Goal: Check status: Check status

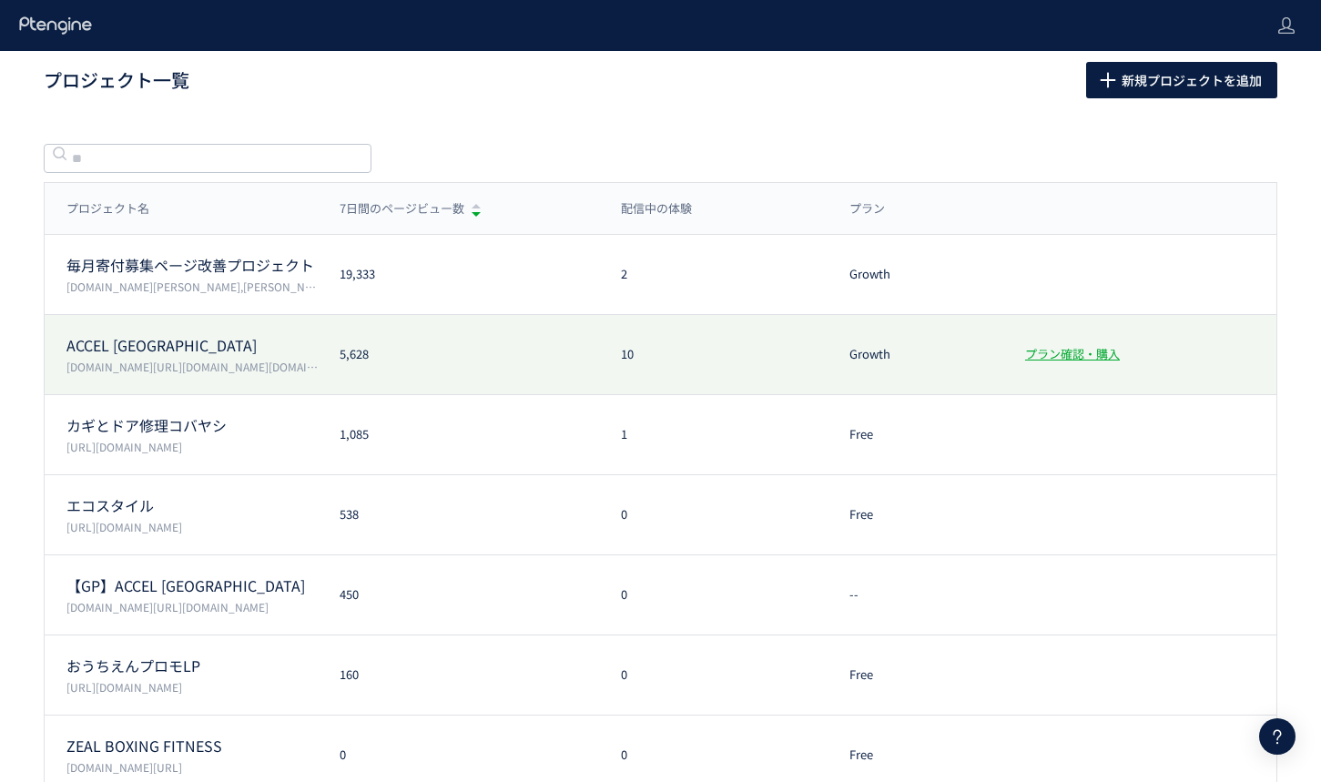
click at [301, 367] on p "[DOMAIN_NAME][URL][DOMAIN_NAME][DOMAIN_NAME]" at bounding box center [191, 366] width 251 height 15
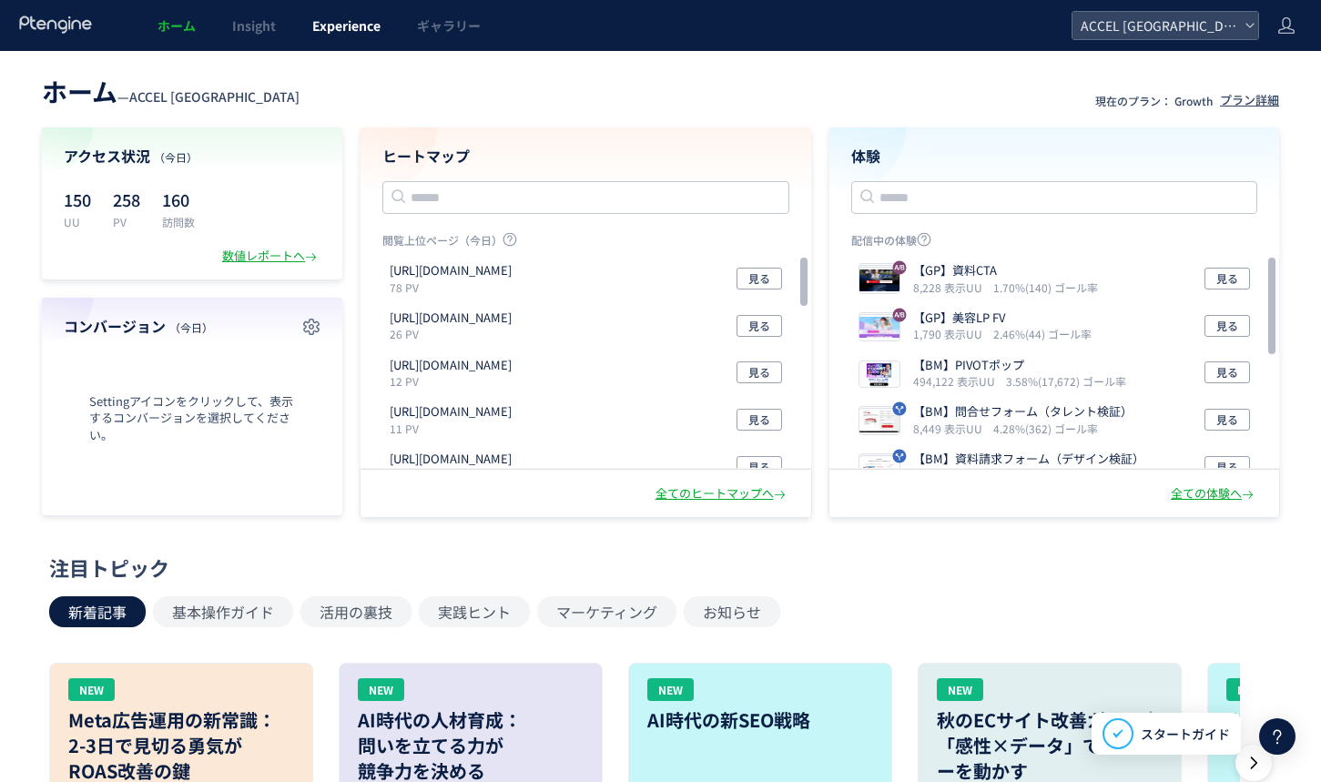
click at [343, 25] on span "Experience" at bounding box center [346, 25] width 68 height 18
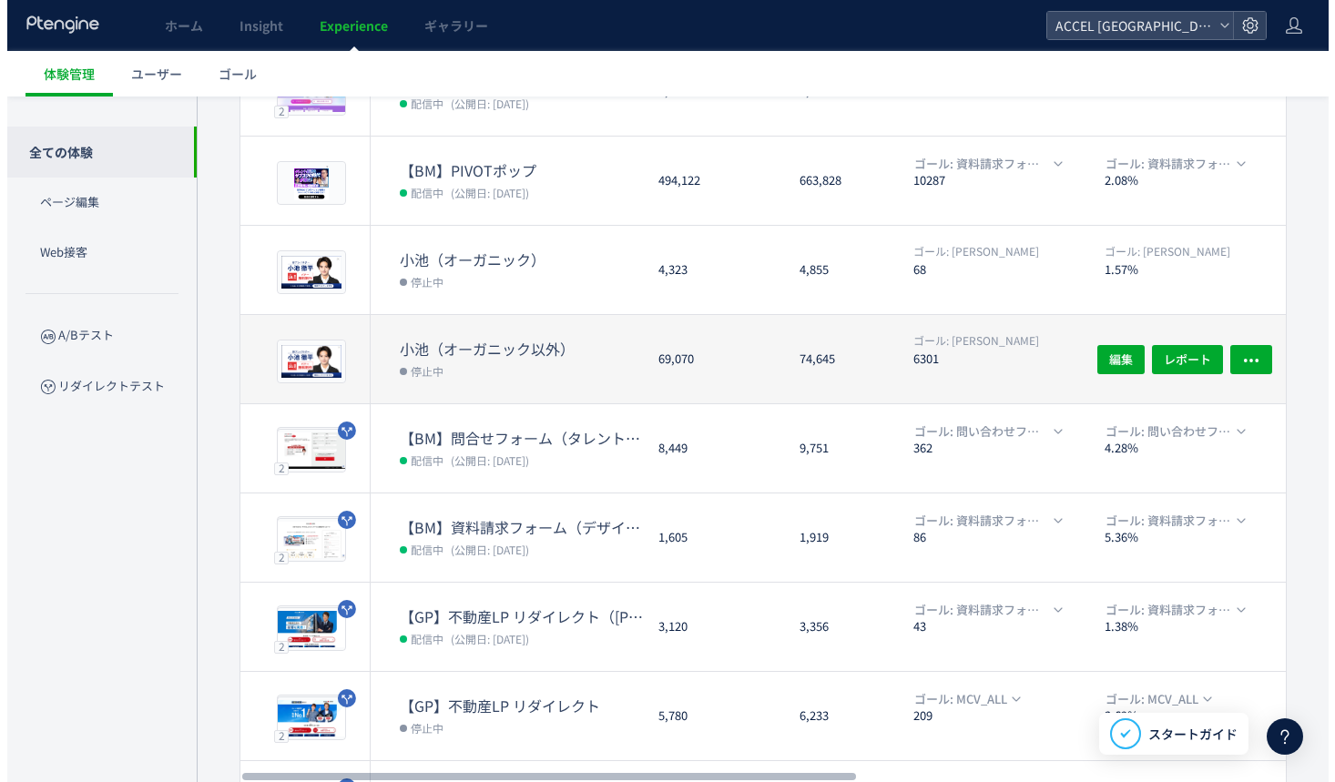
scroll to position [475, 0]
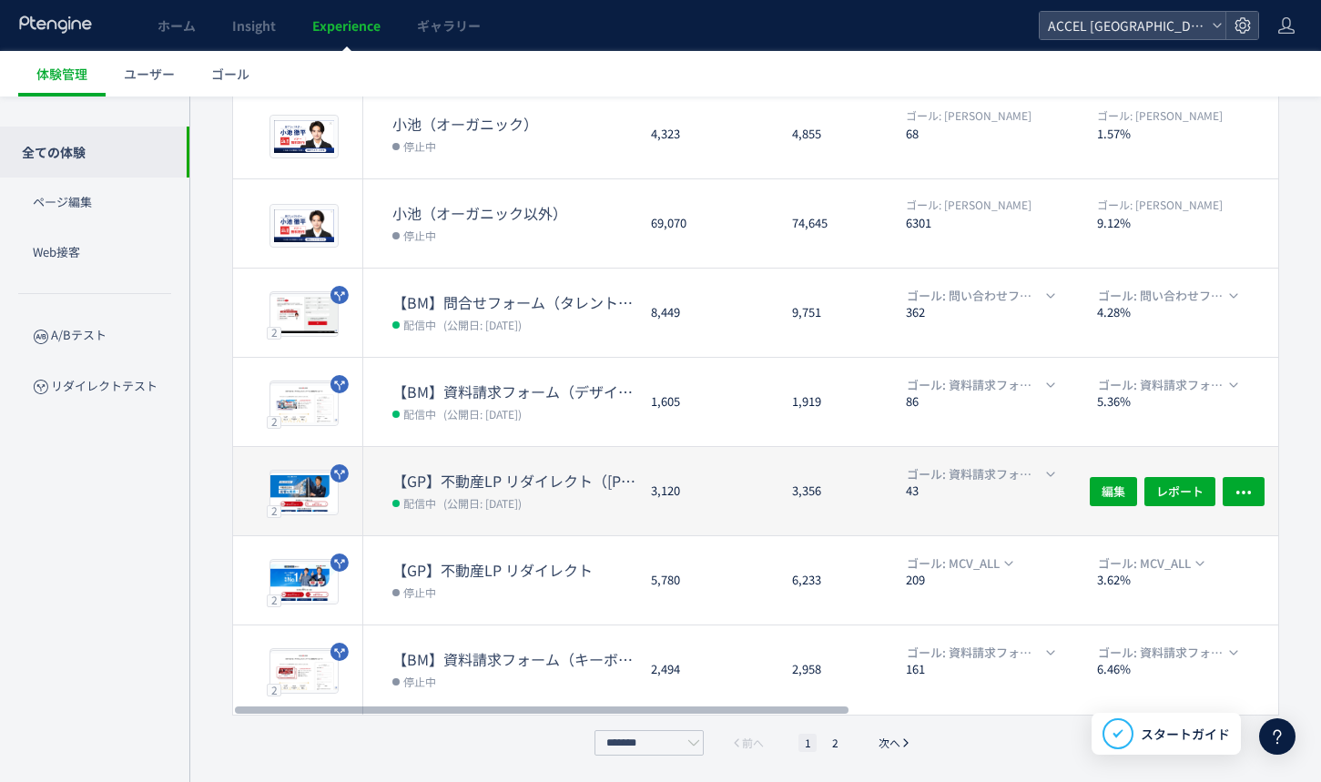
click at [584, 506] on dd "配信中 (公開日: [DATE])" at bounding box center [515, 503] width 244 height 24
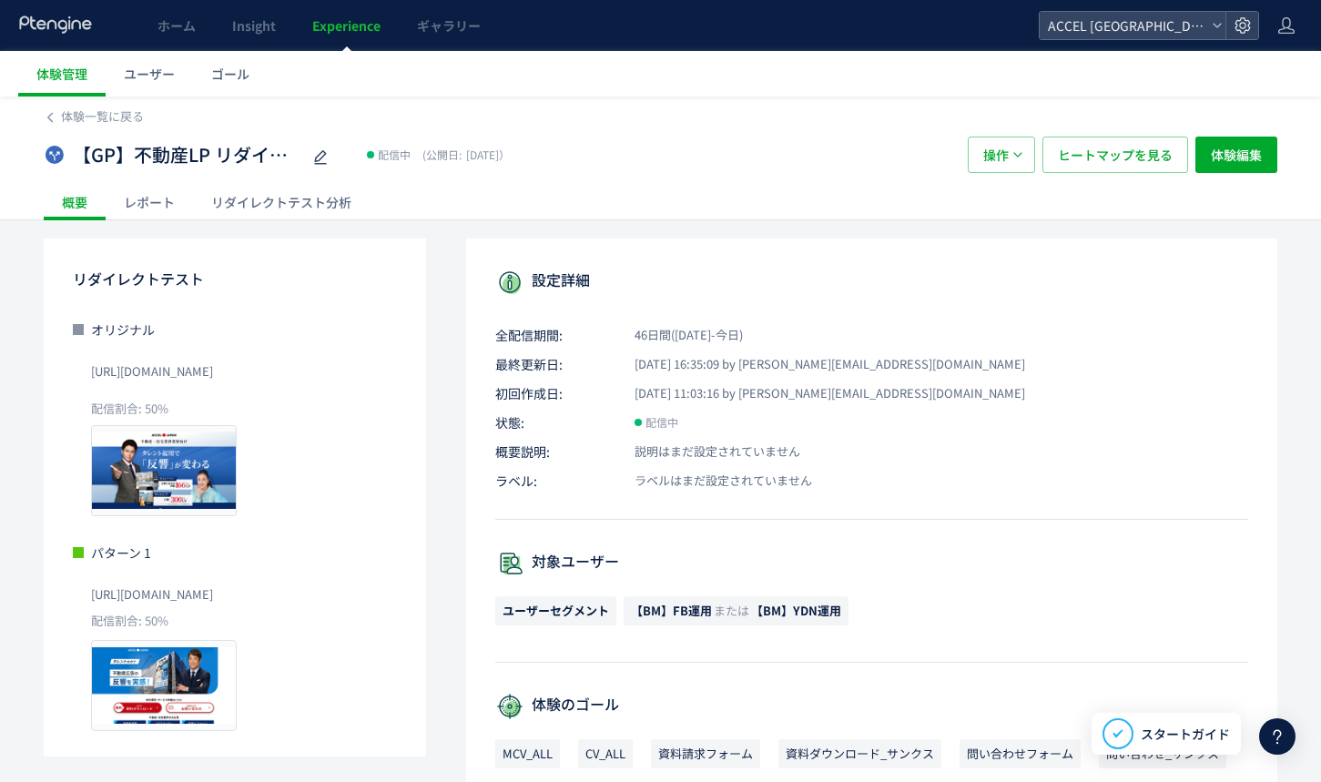
click at [266, 205] on div "リダイレクトテスト分析" at bounding box center [281, 202] width 177 height 36
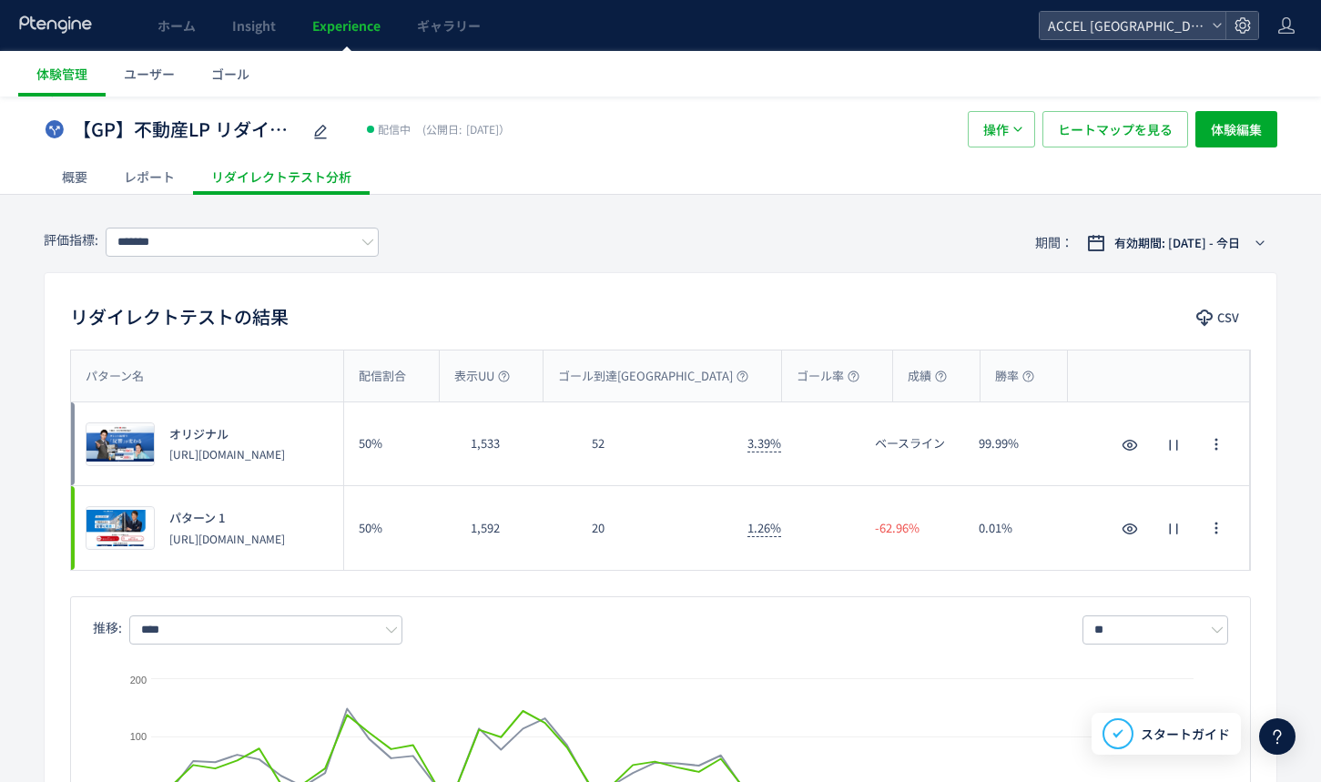
scroll to position [27, 0]
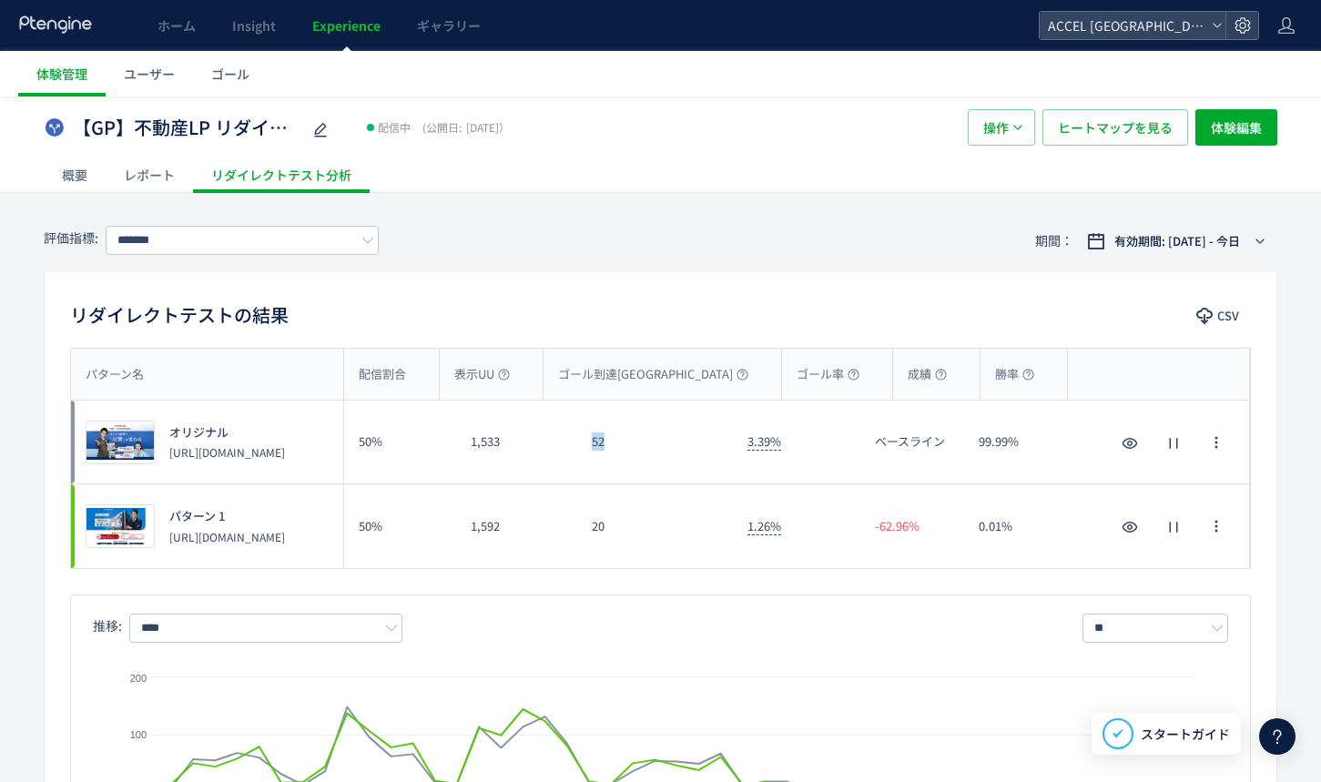
drag, startPoint x: 590, startPoint y: 439, endPoint x: 606, endPoint y: 439, distance: 15.5
click at [606, 439] on div "52" at bounding box center [655, 442] width 157 height 83
click at [598, 441] on div "52" at bounding box center [655, 442] width 157 height 83
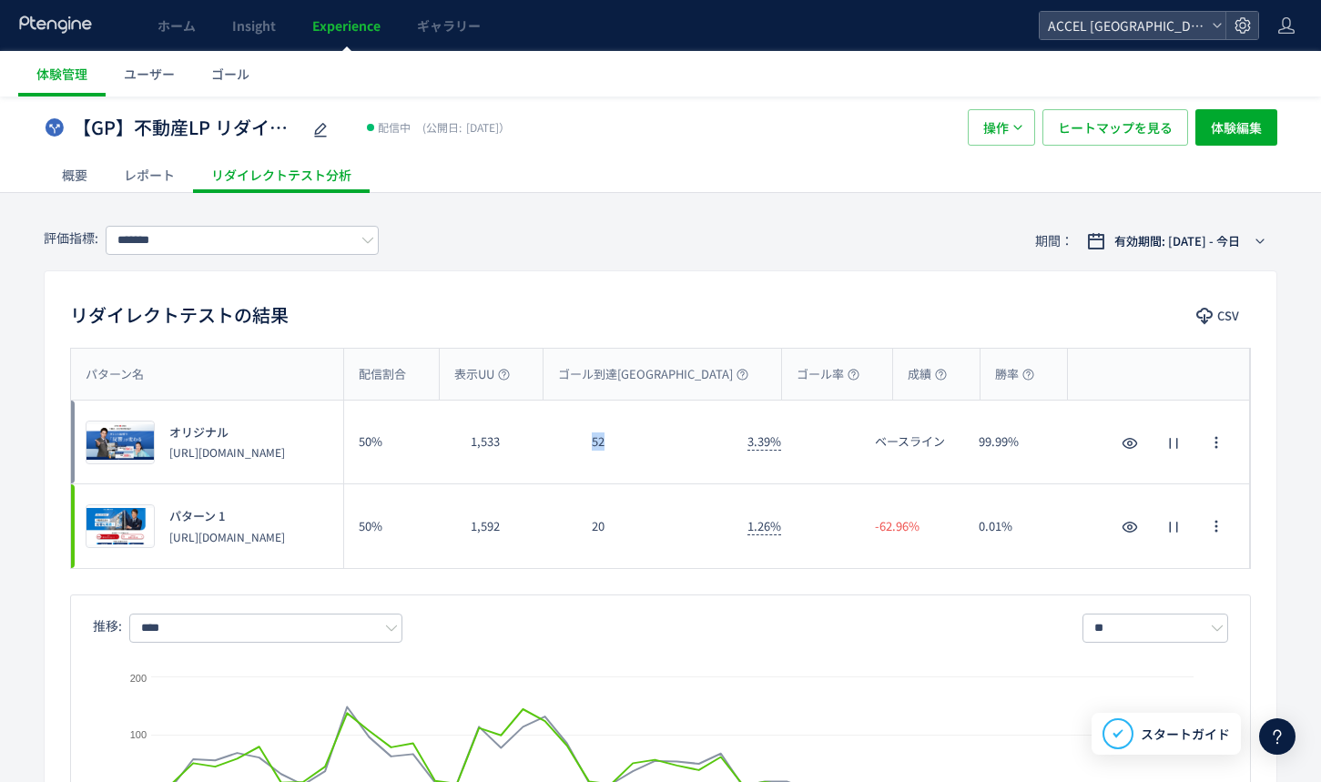
click at [598, 441] on div "52" at bounding box center [655, 442] width 157 height 83
drag, startPoint x: 607, startPoint y: 441, endPoint x: 592, endPoint y: 441, distance: 14.6
click at [592, 441] on div "52" at bounding box center [655, 442] width 157 height 83
click at [593, 441] on div "52" at bounding box center [655, 442] width 157 height 83
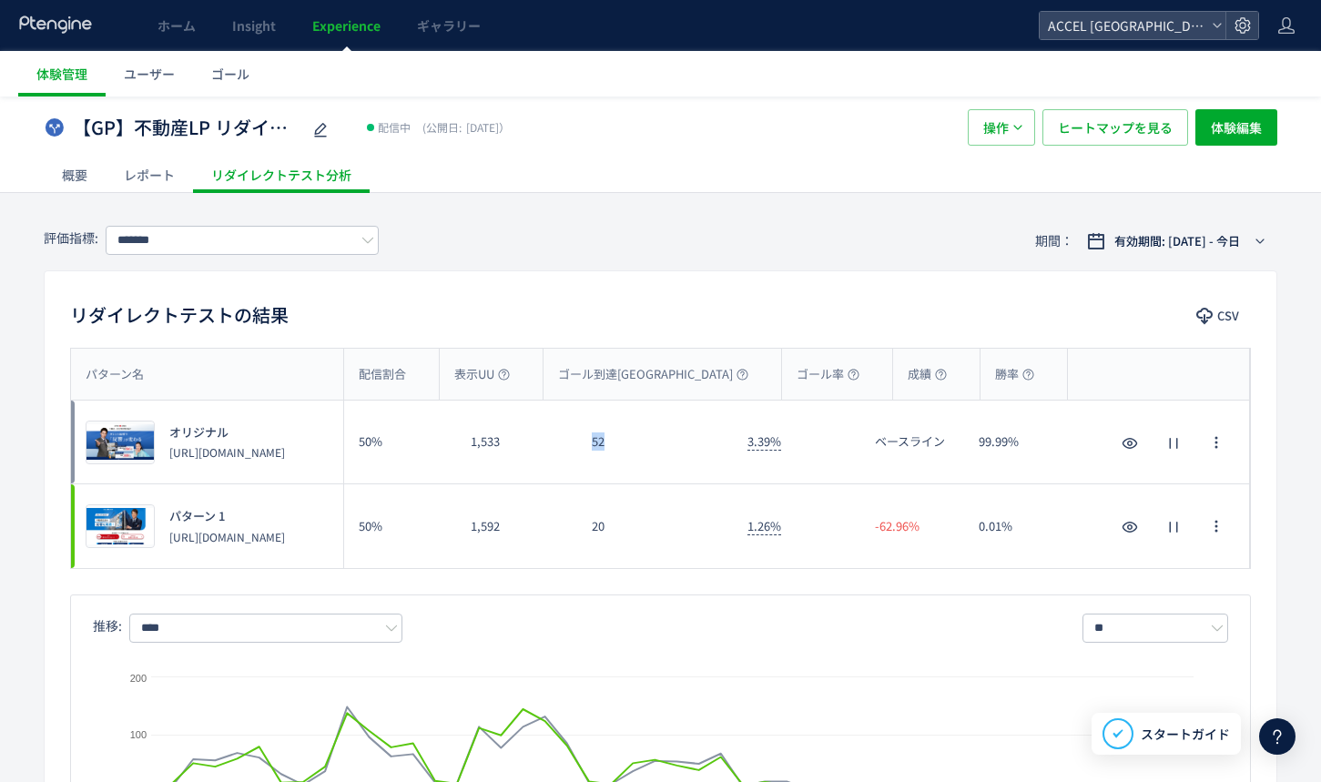
click at [593, 441] on div "52" at bounding box center [655, 442] width 157 height 83
click at [598, 535] on div "20" at bounding box center [655, 526] width 157 height 84
click at [598, 523] on div "20" at bounding box center [655, 526] width 157 height 84
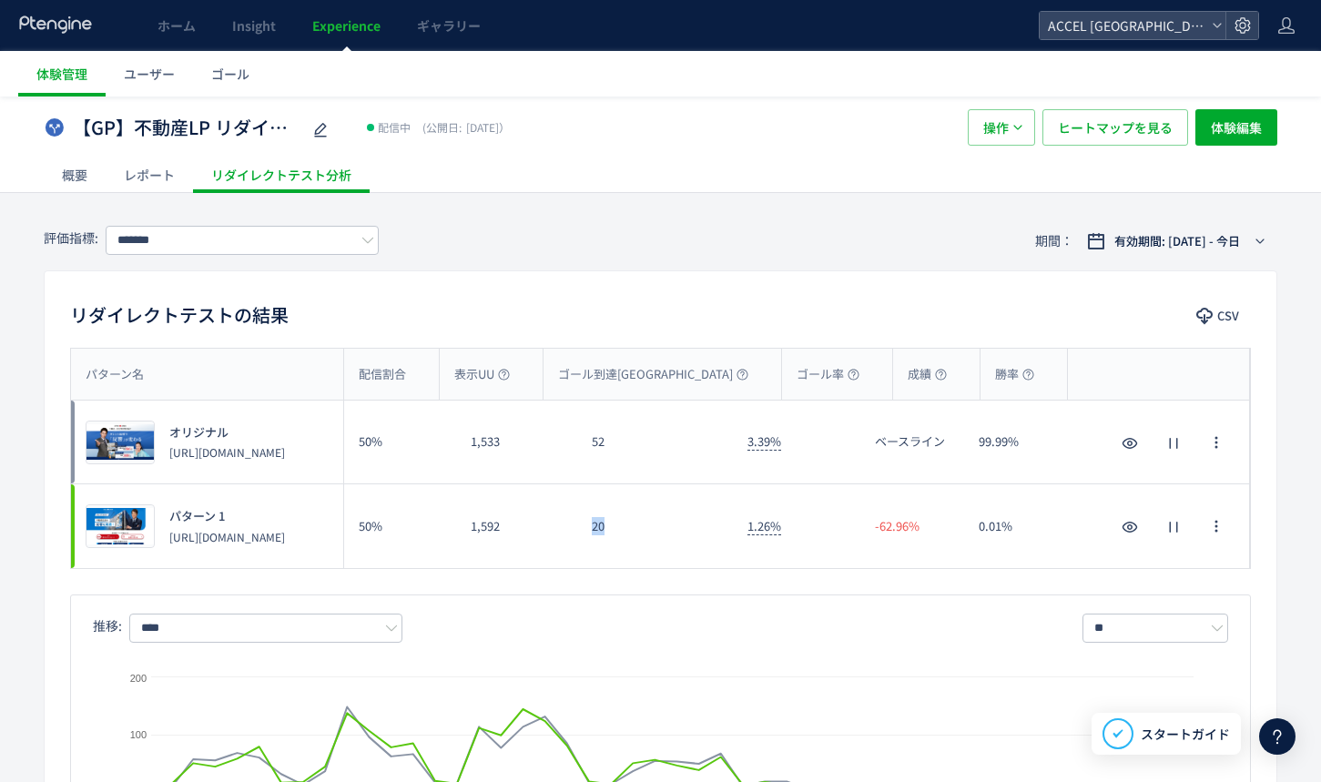
click at [603, 525] on div "20" at bounding box center [655, 526] width 157 height 84
click at [594, 525] on div "20" at bounding box center [655, 526] width 157 height 84
click at [598, 529] on div "20" at bounding box center [655, 526] width 157 height 84
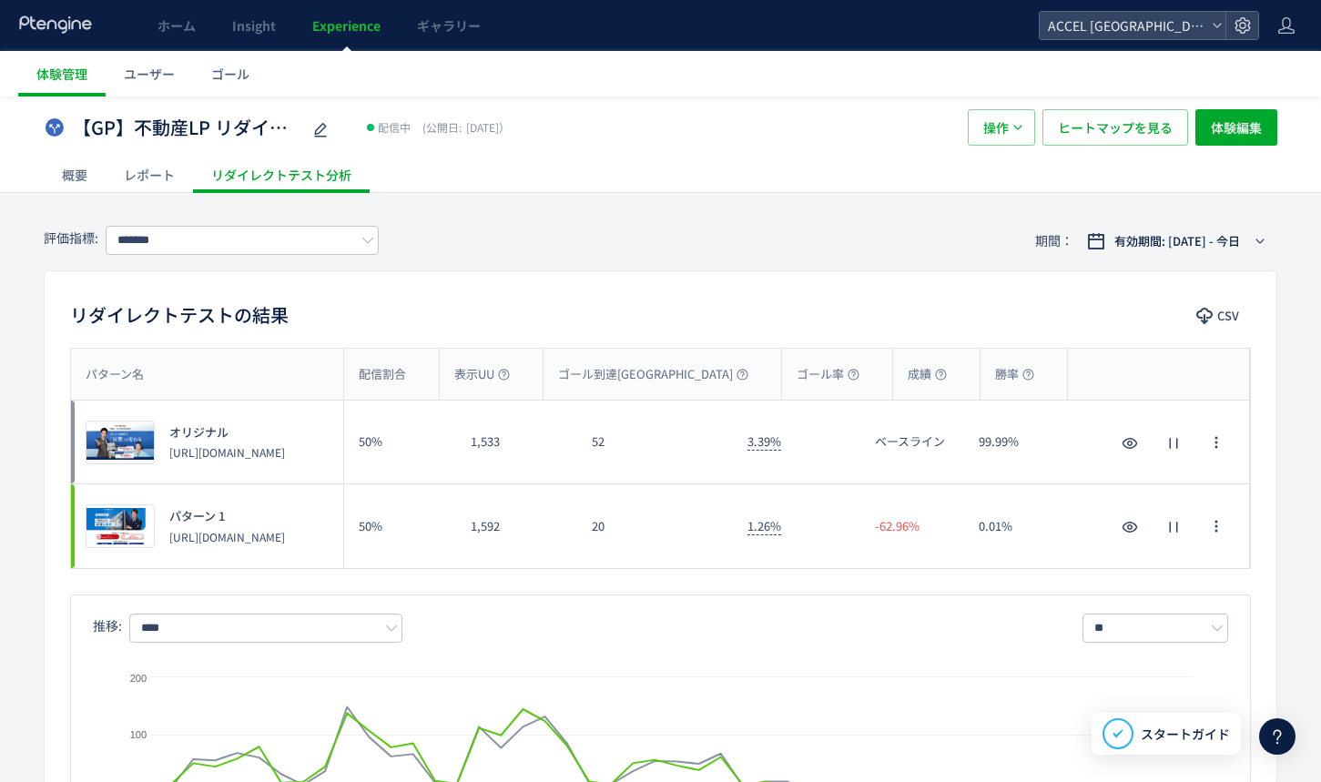
click at [598, 529] on div "20" at bounding box center [655, 526] width 157 height 84
click at [599, 526] on div "20" at bounding box center [655, 526] width 157 height 84
click at [597, 440] on div "52" at bounding box center [655, 442] width 157 height 83
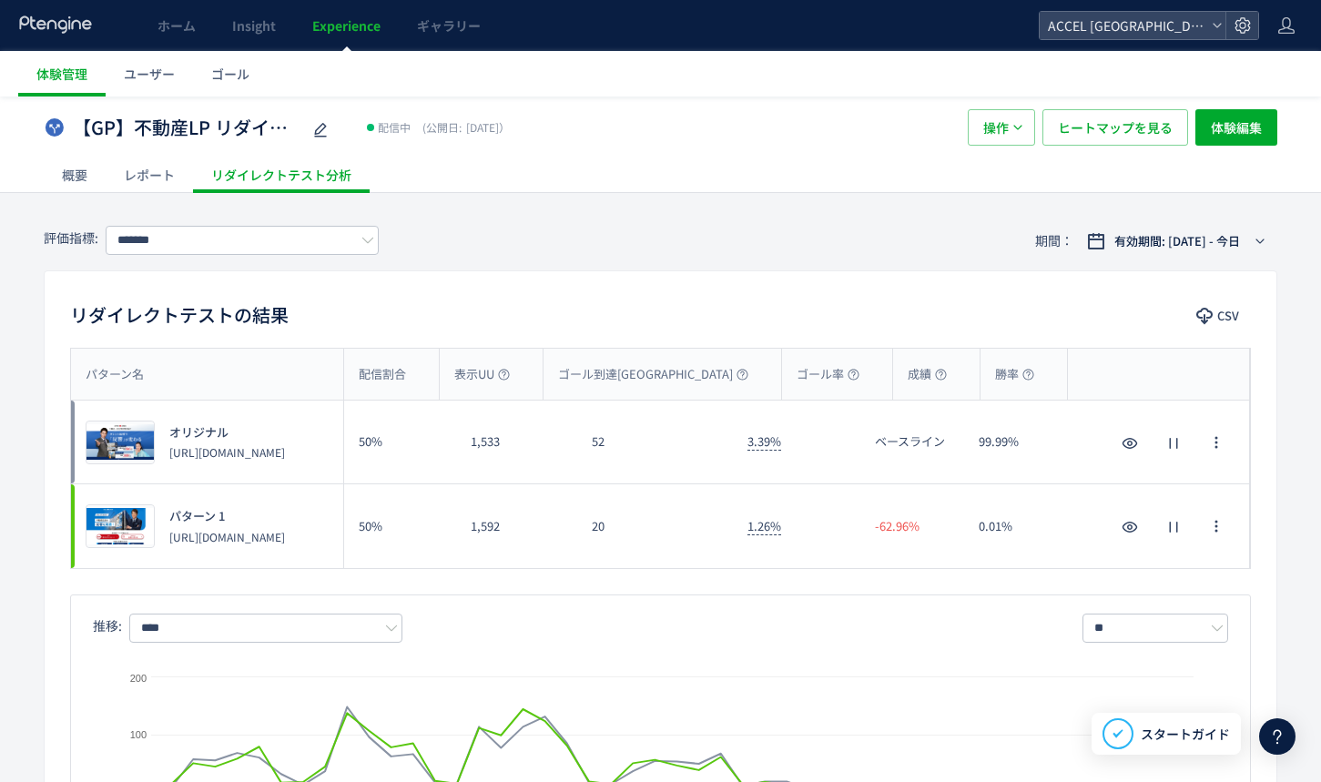
click at [597, 440] on div "52" at bounding box center [655, 442] width 157 height 83
click at [597, 525] on div "20" at bounding box center [655, 526] width 157 height 84
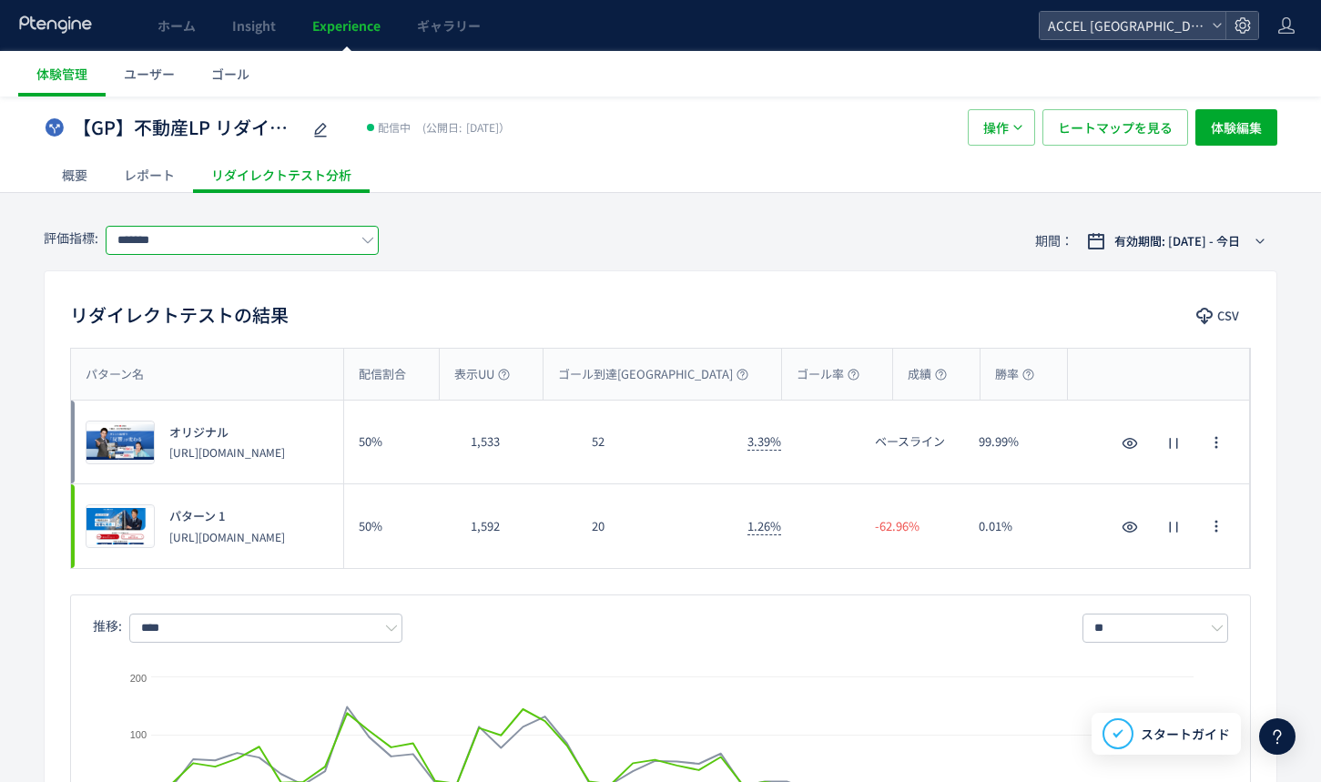
click at [263, 250] on input "*******" at bounding box center [242, 240] width 273 height 29
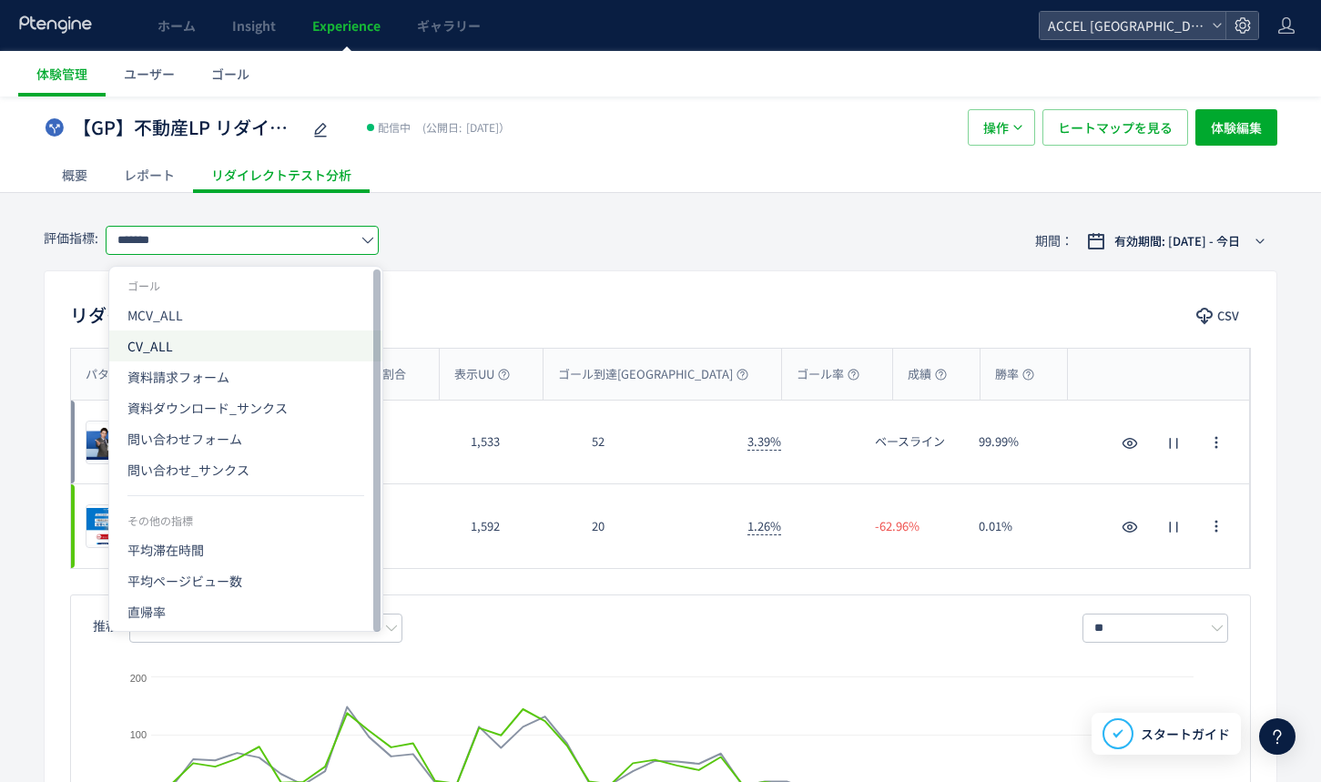
click at [180, 339] on span "CV_ALL" at bounding box center [245, 346] width 237 height 31
type input "******"
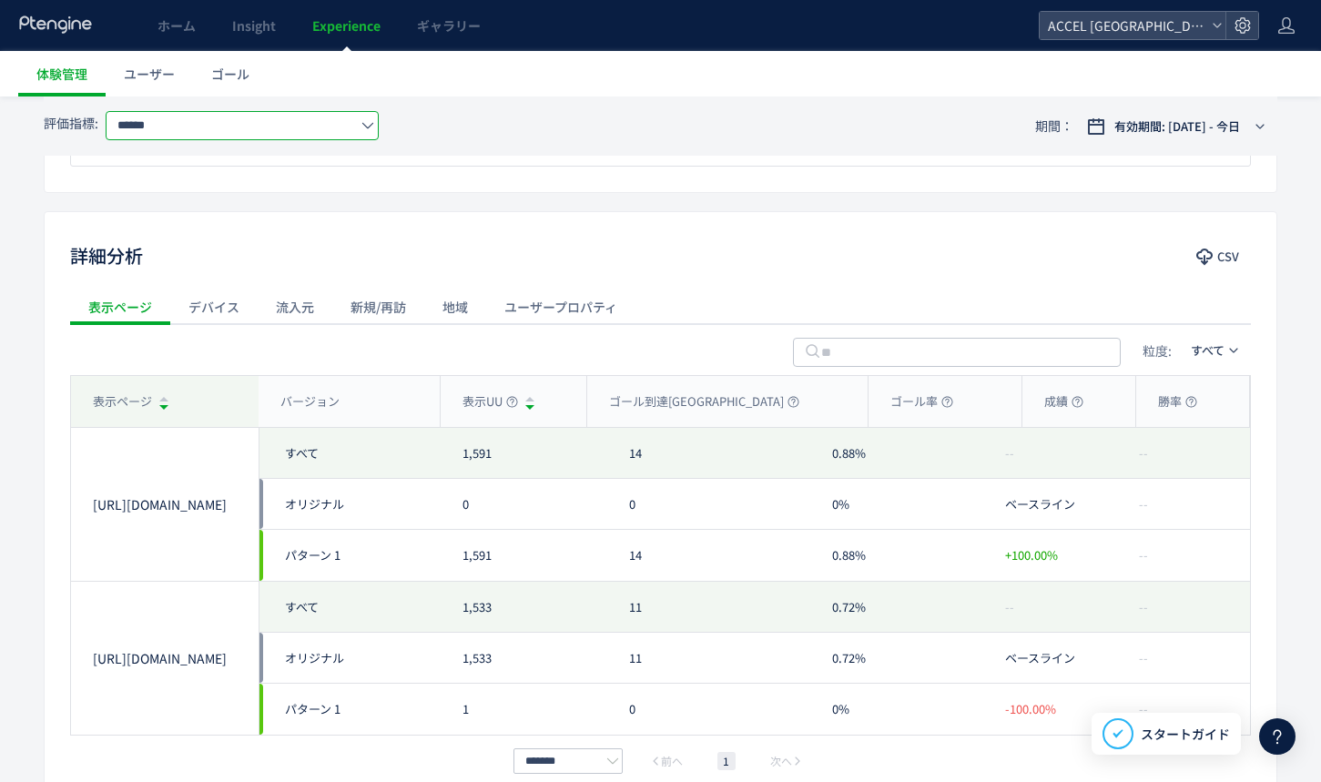
scroll to position [765, 0]
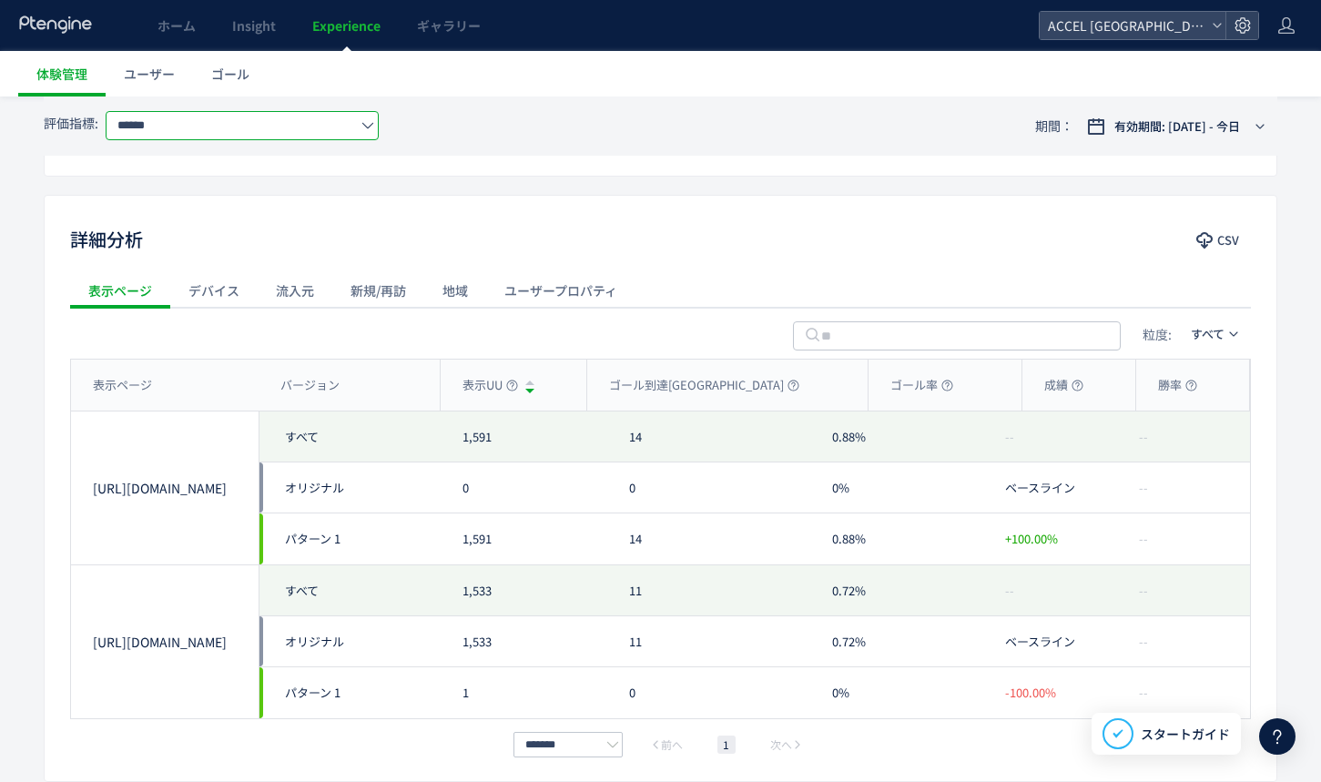
click at [195, 293] on div "デバイス" at bounding box center [213, 290] width 87 height 36
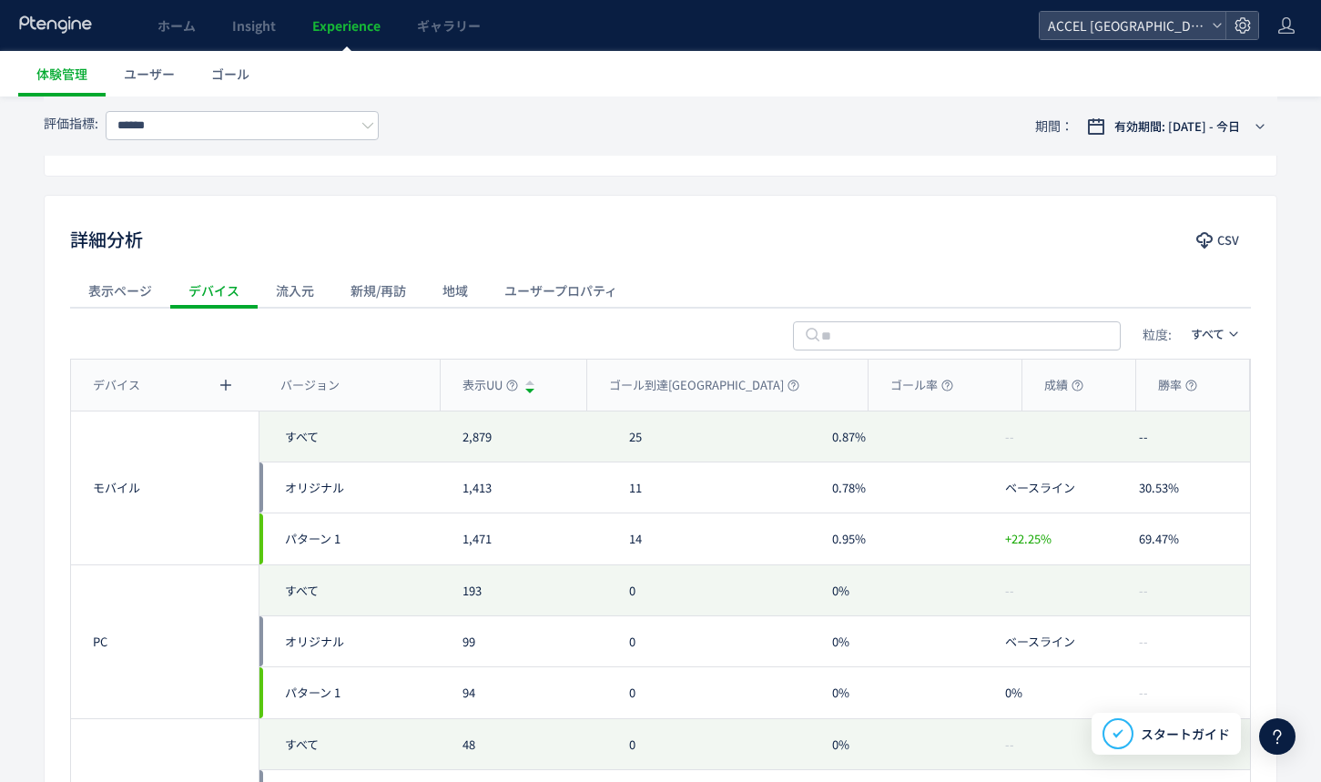
click at [297, 295] on div "流入元" at bounding box center [295, 290] width 75 height 36
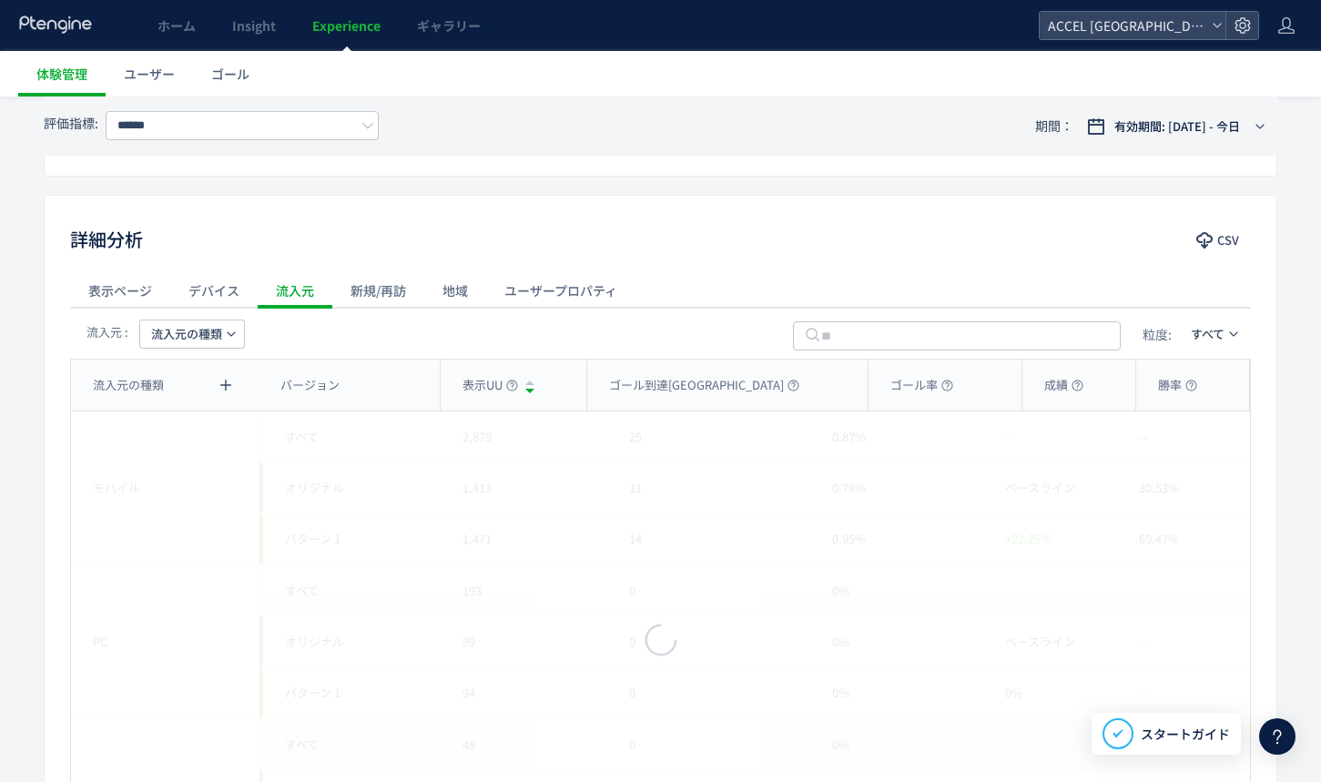
scroll to position [703, 0]
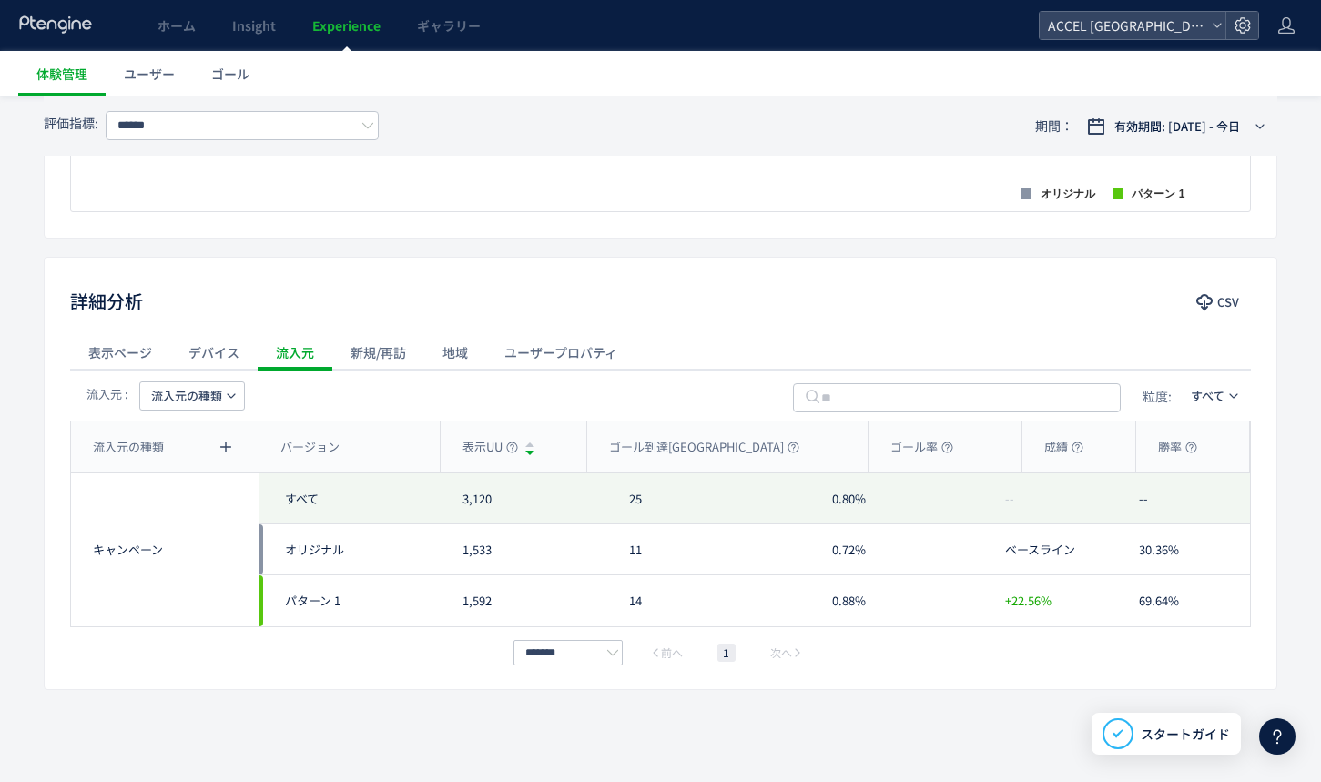
click at [209, 393] on span "流入元の種類" at bounding box center [186, 396] width 71 height 29
click at [175, 497] on li "キャンペーン名" at bounding box center [191, 513] width 125 height 33
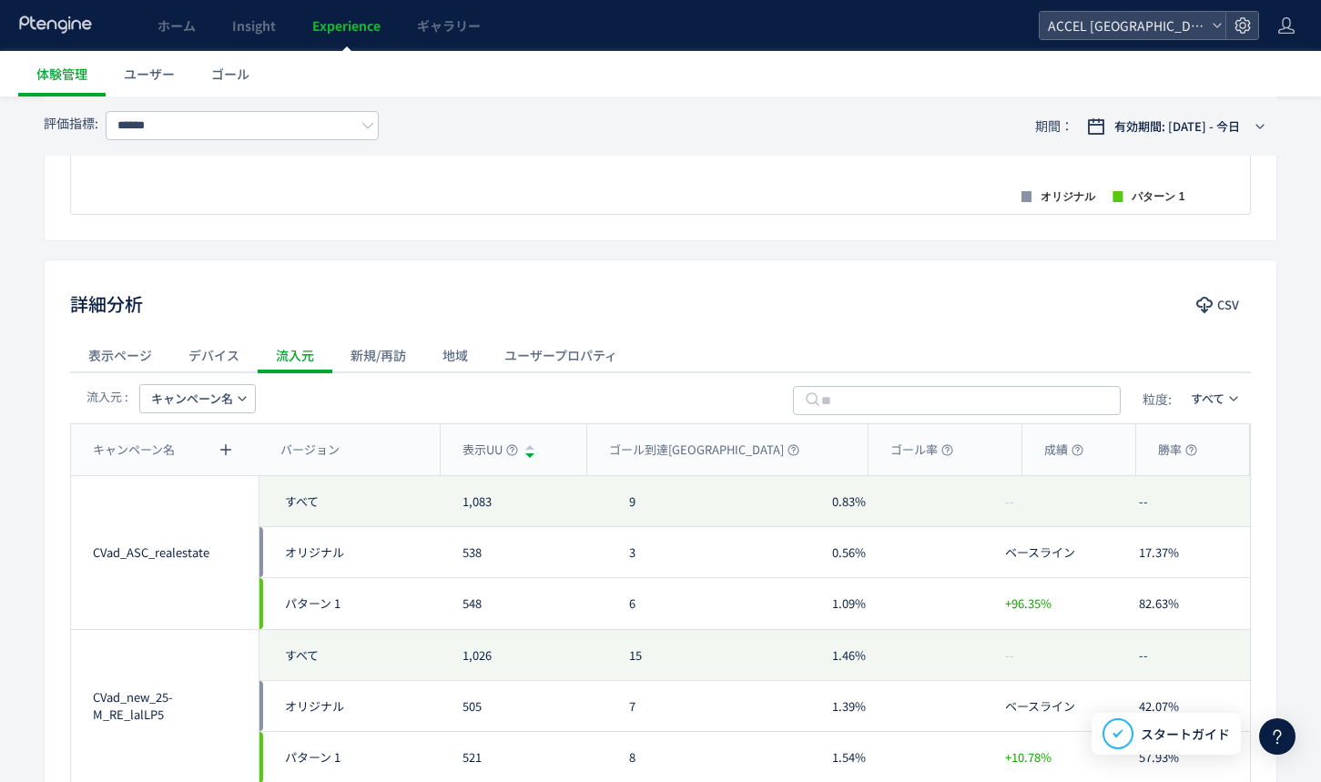
scroll to position [715, 0]
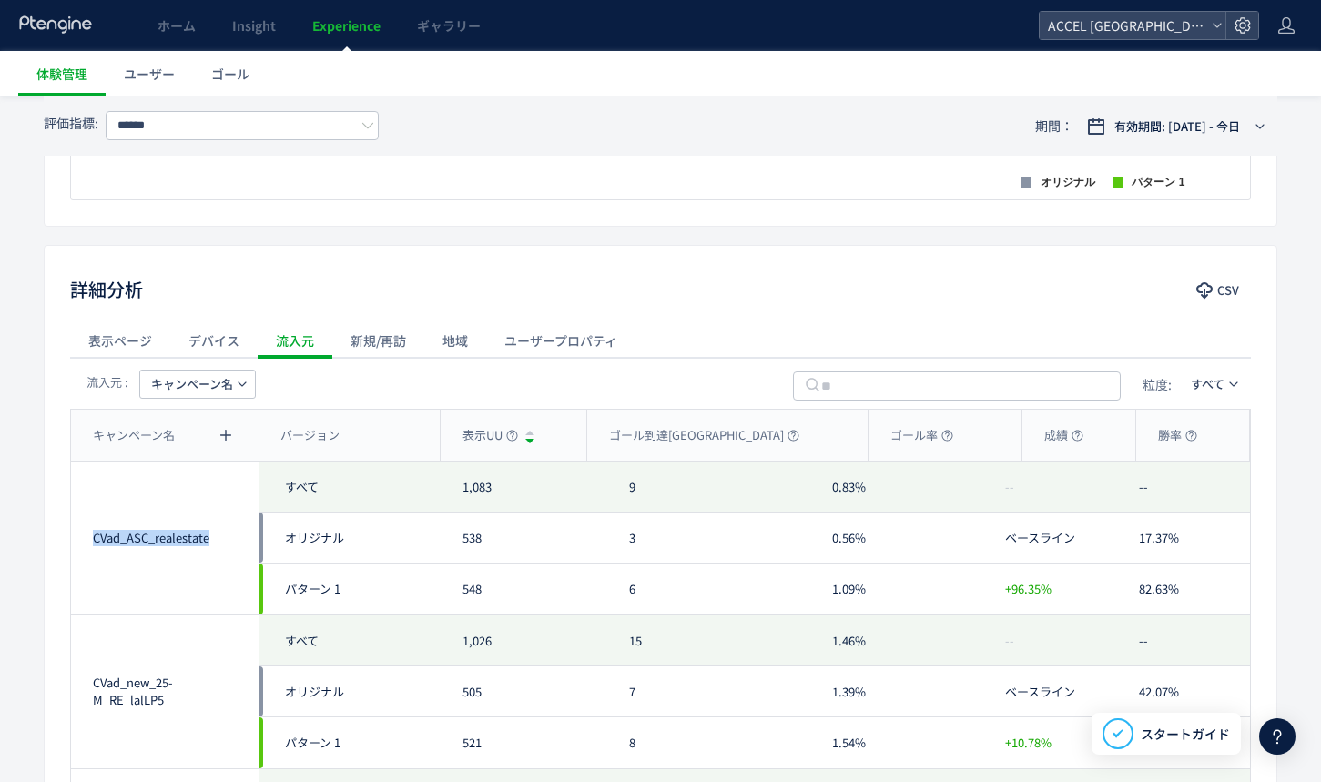
drag, startPoint x: 93, startPoint y: 539, endPoint x: 207, endPoint y: 542, distance: 113.9
click at [207, 542] on div "CVad_ASC_realestate" at bounding box center [165, 538] width 144 height 17
click at [197, 385] on span "キャンペーン名" at bounding box center [192, 384] width 82 height 29
click at [197, 617] on li "コンテンツ" at bounding box center [197, 633] width 125 height 33
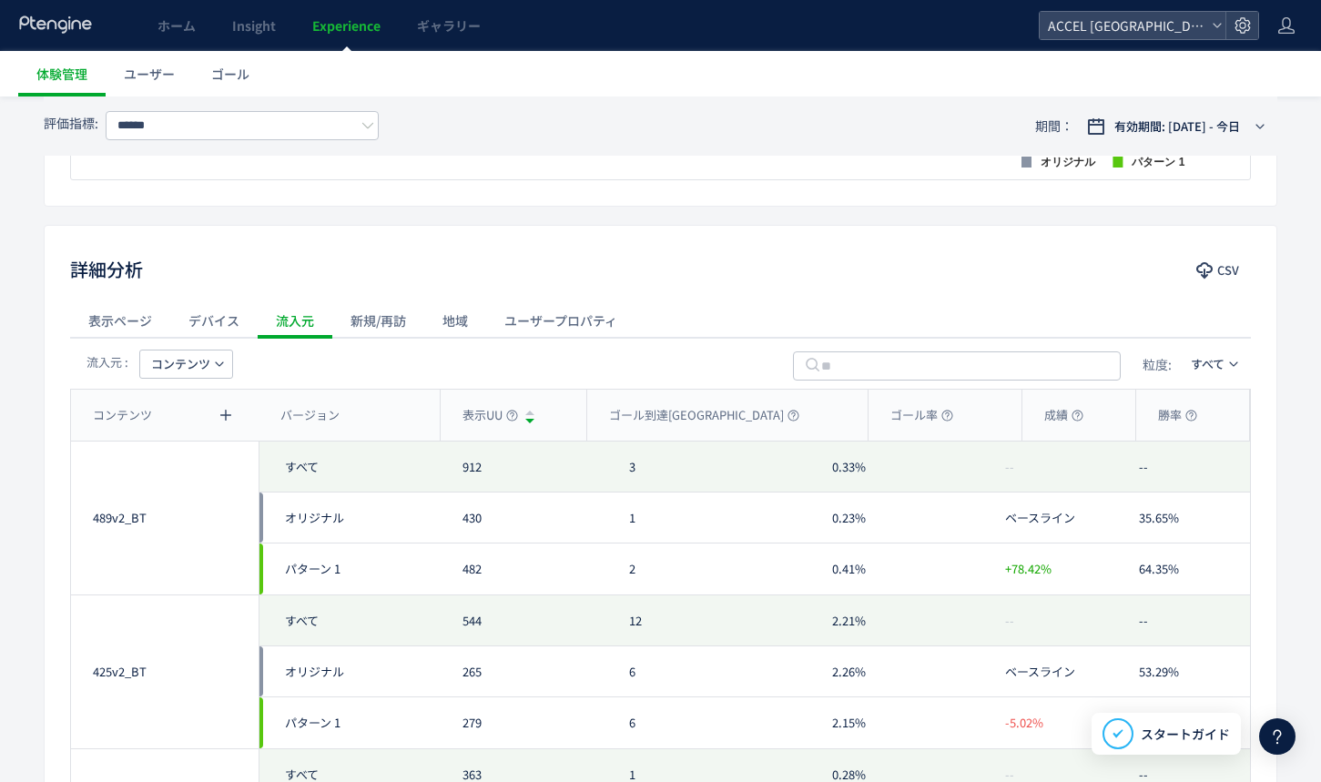
scroll to position [751, 0]
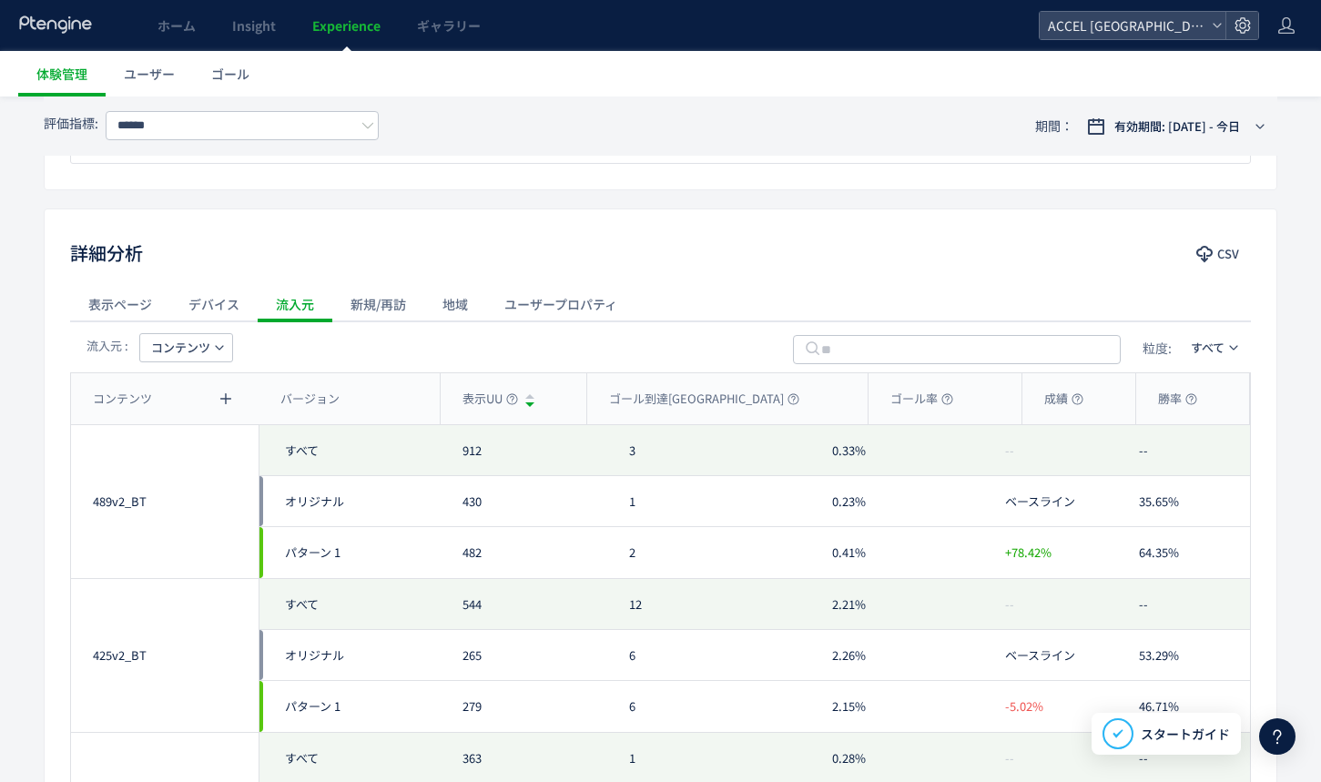
click at [121, 499] on div "489v2_BT" at bounding box center [165, 502] width 144 height 17
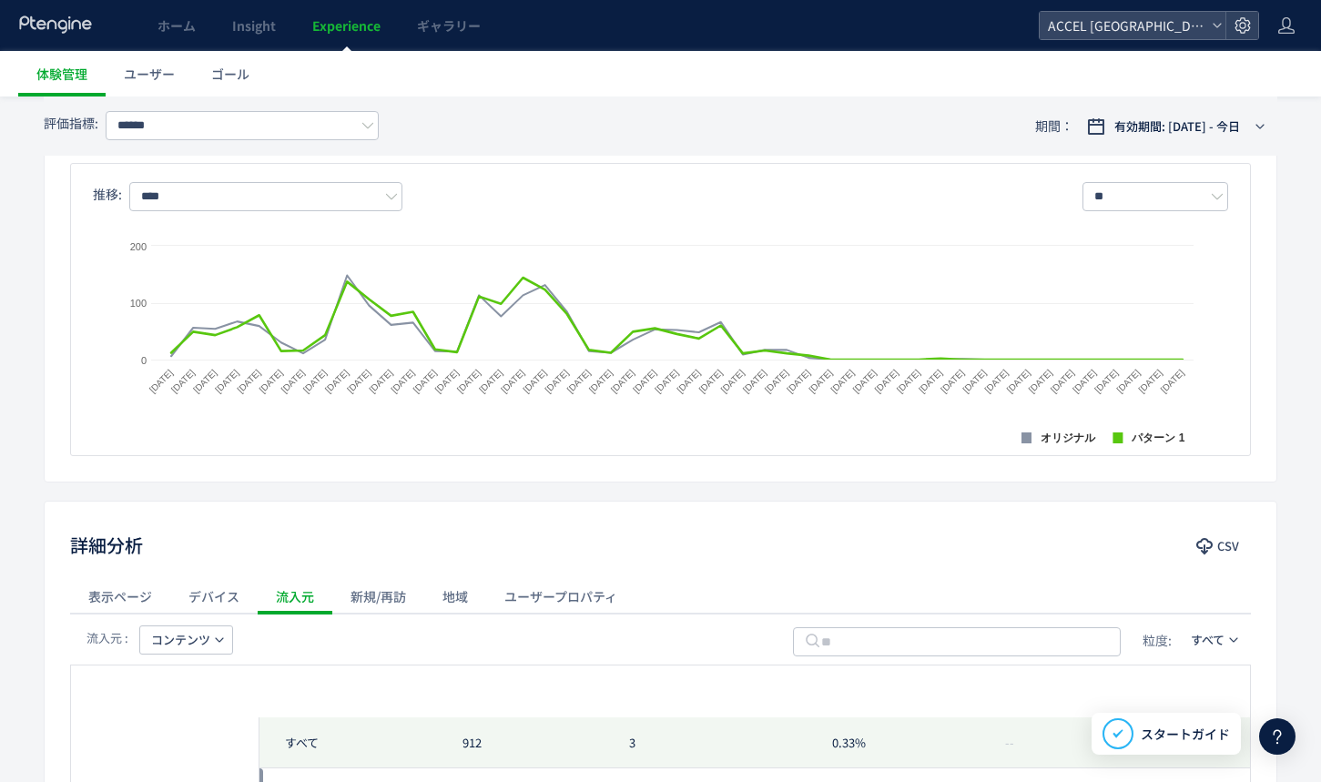
scroll to position [682, 0]
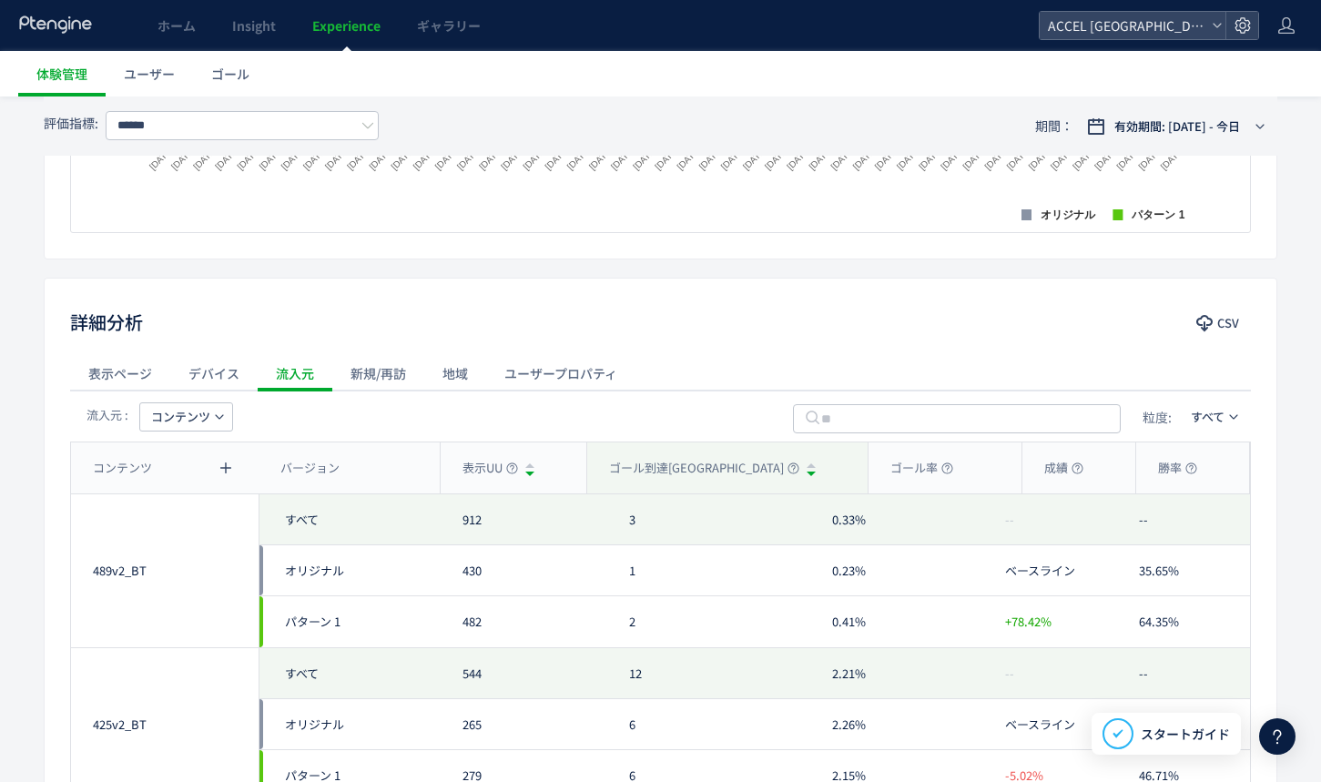
click at [654, 466] on span "ゴール到達[GEOGRAPHIC_DATA]" at bounding box center [704, 468] width 190 height 17
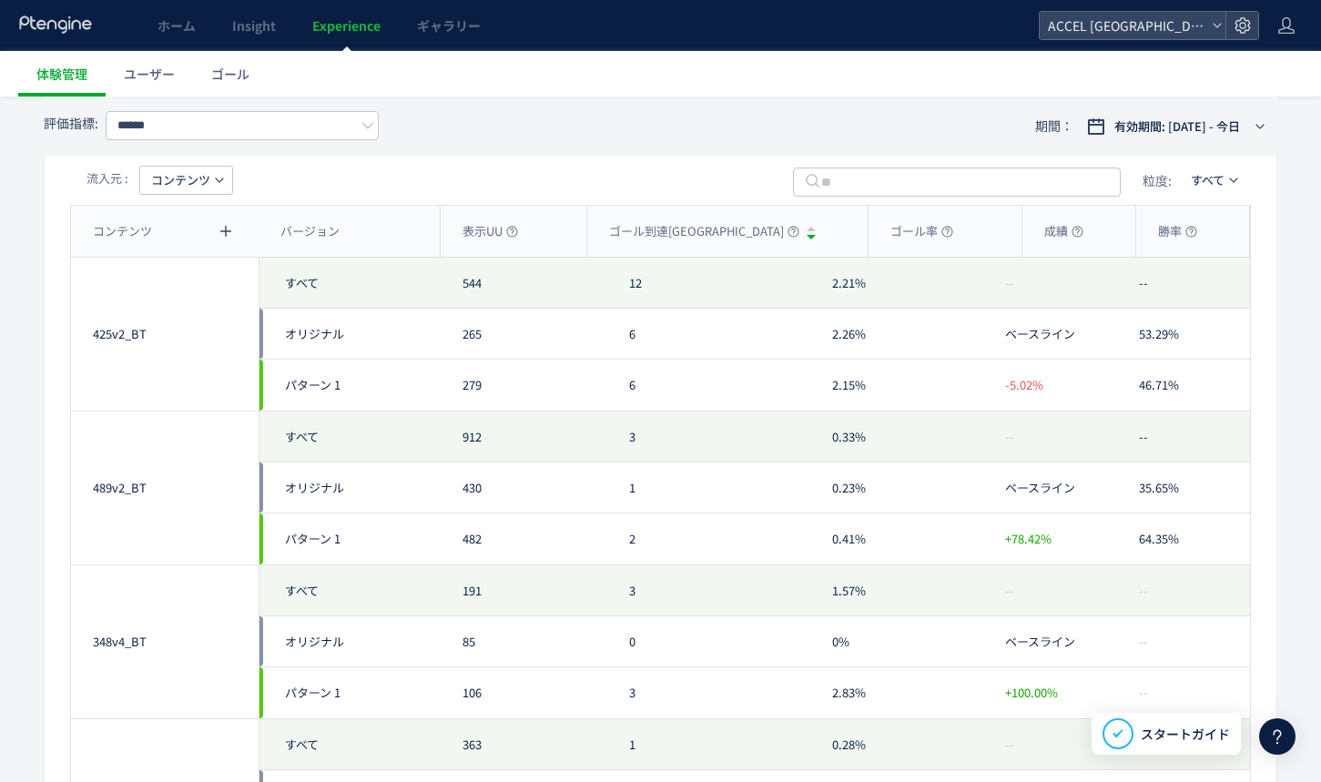
scroll to position [1196, 0]
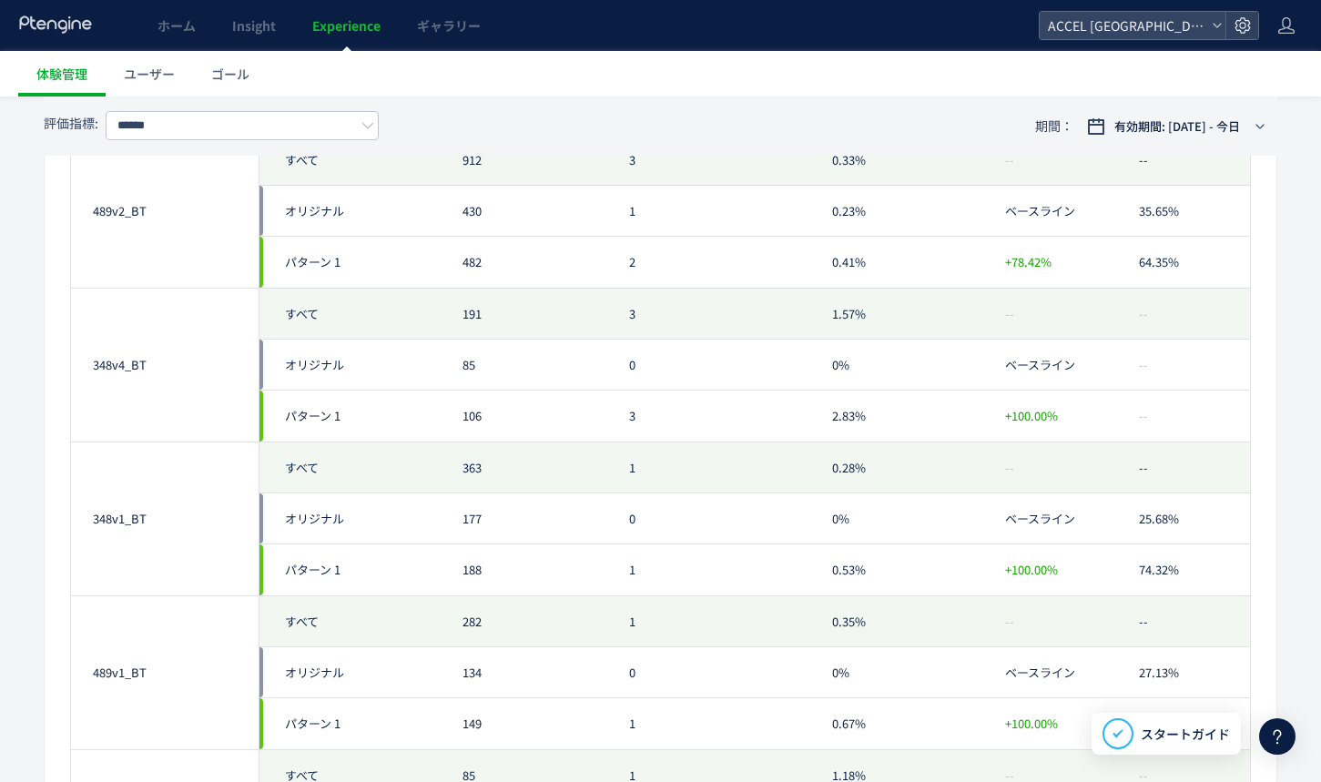
click at [121, 364] on div "348v4_BT" at bounding box center [165, 365] width 144 height 17
click at [117, 364] on div "348v4_BT" at bounding box center [165, 365] width 144 height 17
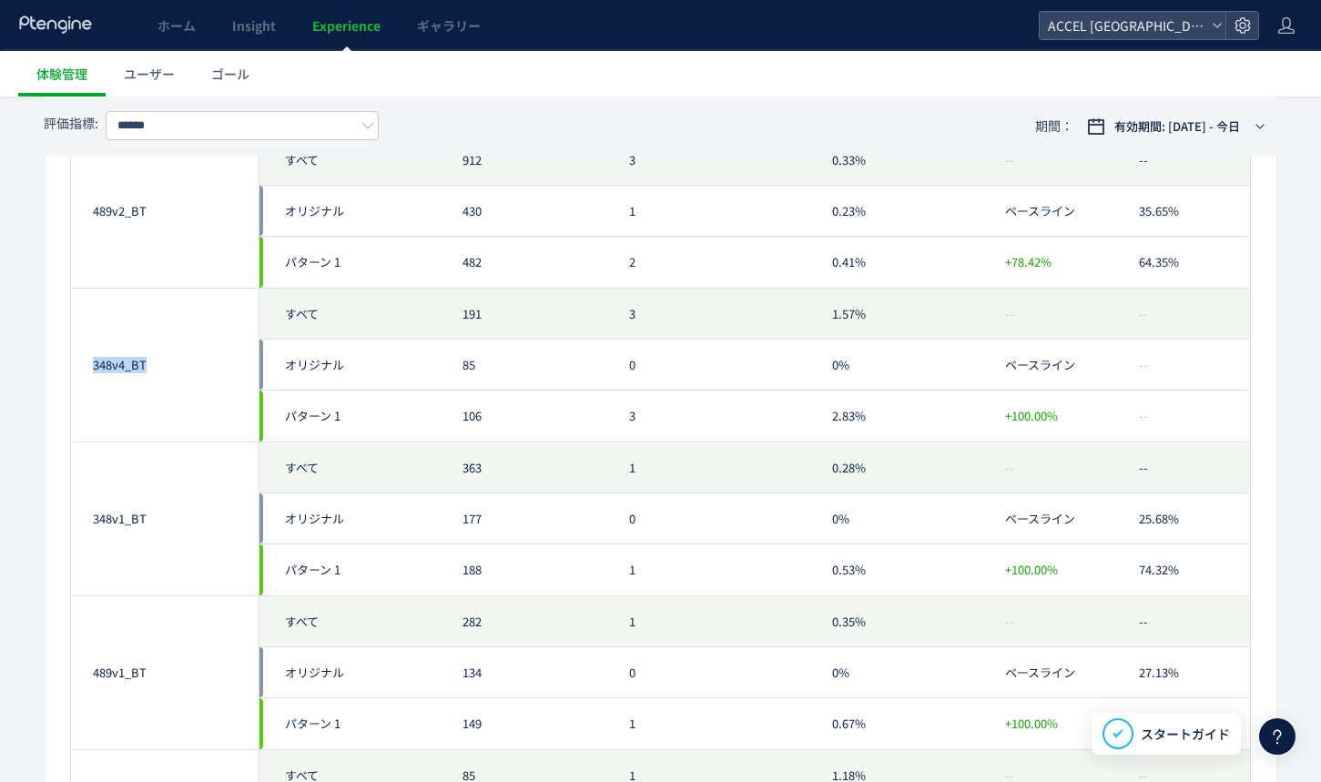
click at [99, 354] on div "348v4_BT" at bounding box center [165, 365] width 188 height 153
click at [133, 364] on div "348v4_BT" at bounding box center [165, 365] width 144 height 17
